Goal: Information Seeking & Learning: Learn about a topic

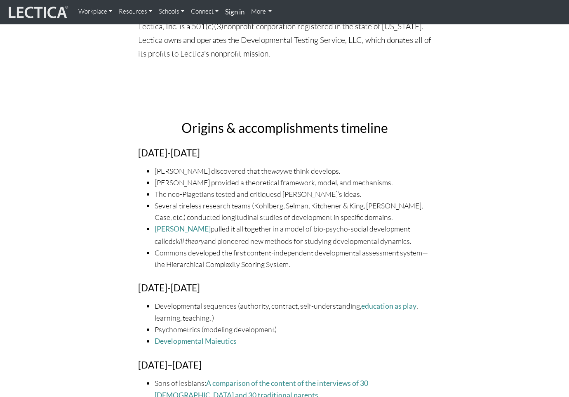
scroll to position [237, 0]
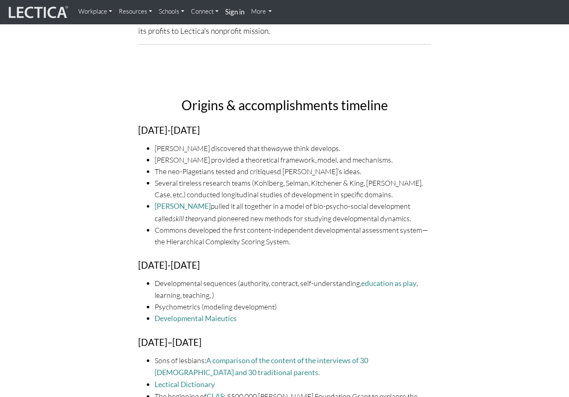
drag, startPoint x: 76, startPoint y: 150, endPoint x: 82, endPoint y: 176, distance: 26.9
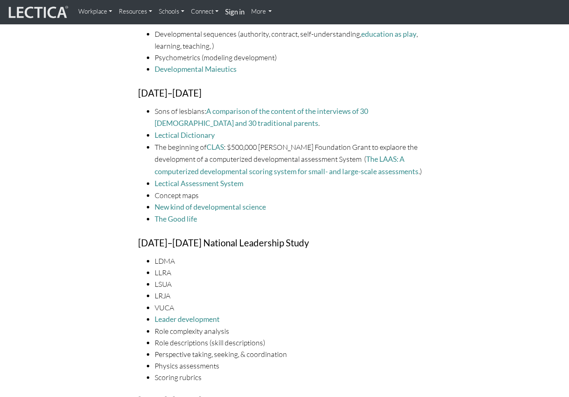
scroll to position [485, 0]
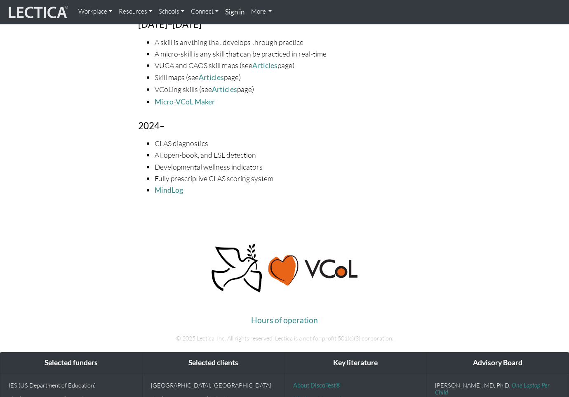
drag, startPoint x: 83, startPoint y: 151, endPoint x: 114, endPoint y: 160, distance: 32.6
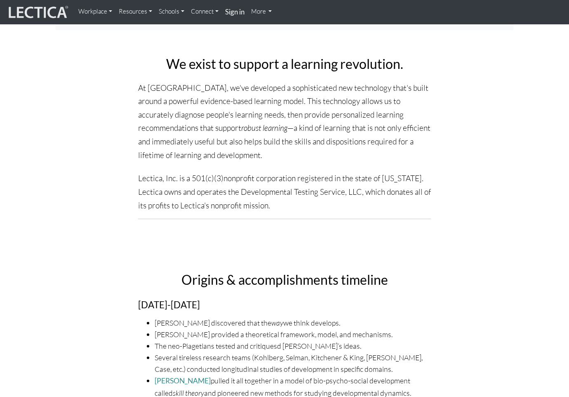
scroll to position [0, 0]
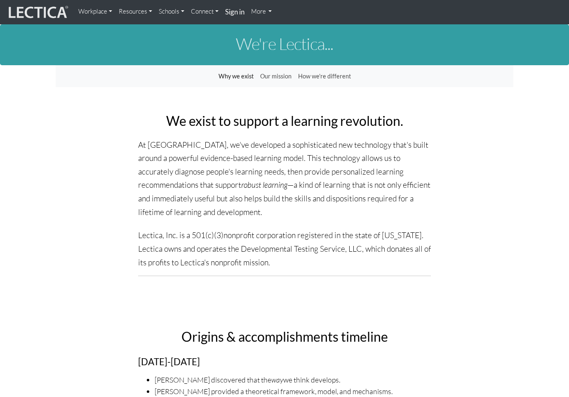
drag, startPoint x: 127, startPoint y: 170, endPoint x: 148, endPoint y: 118, distance: 56.3
click at [237, 79] on link "Why we exist" at bounding box center [236, 76] width 42 height 16
